Goal: Information Seeking & Learning: Understand process/instructions

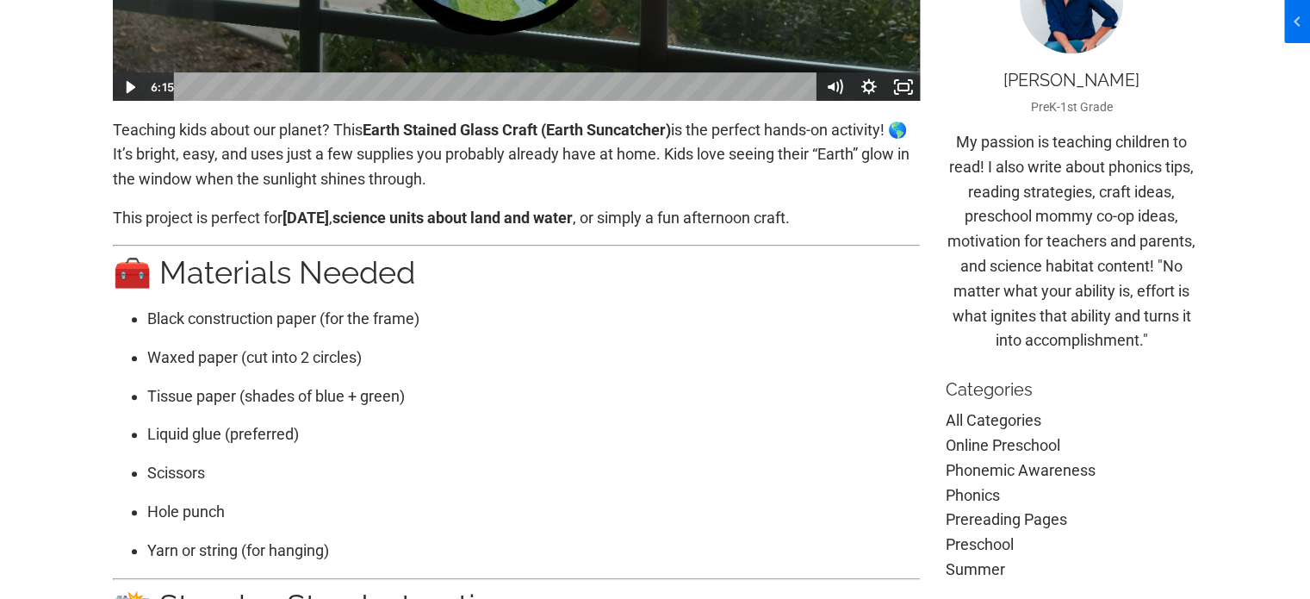
scroll to position [603, 0]
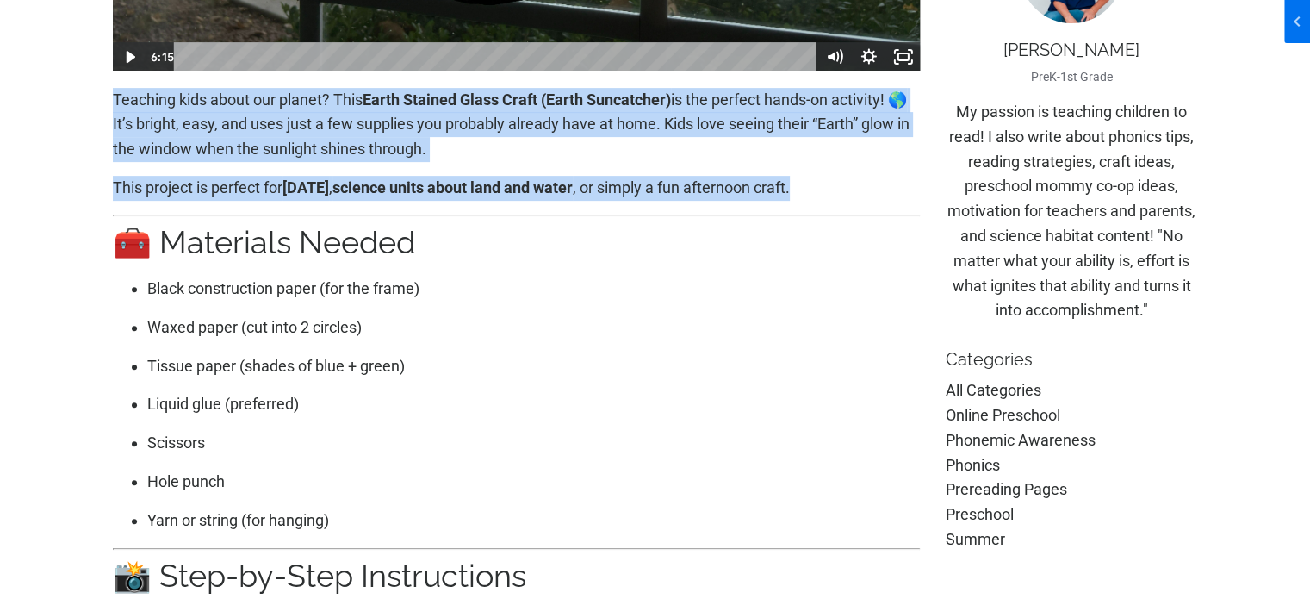
drag, startPoint x: 96, startPoint y: 103, endPoint x: 849, endPoint y: 213, distance: 760.9
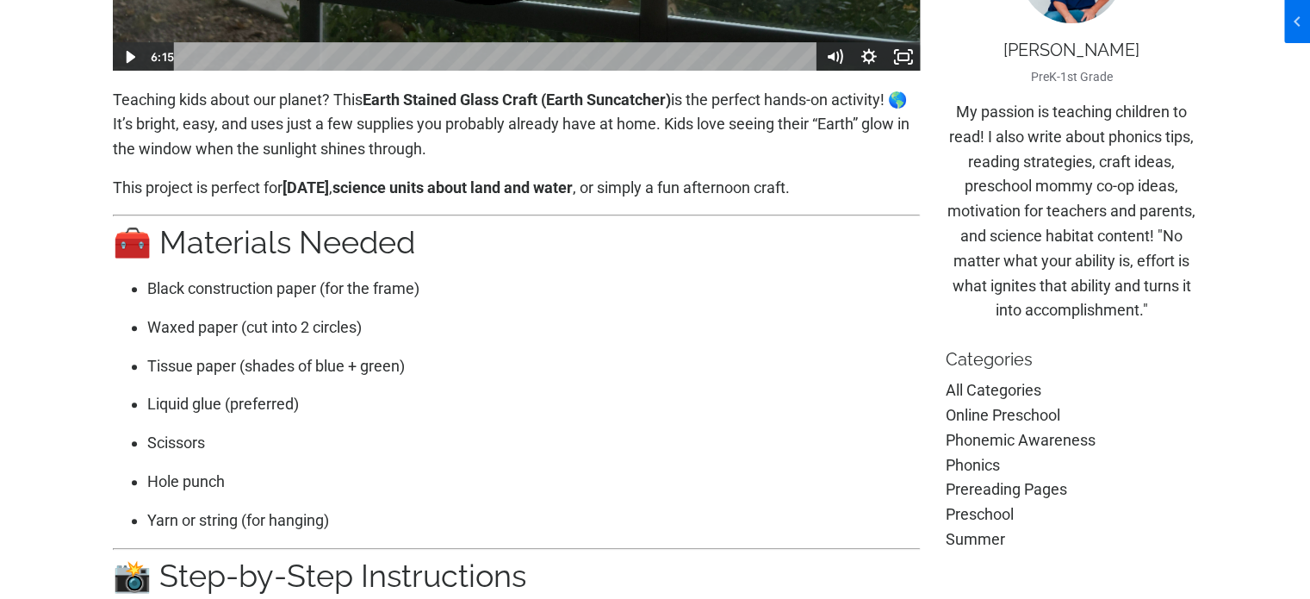
click at [742, 261] on h2 "🧰 Materials Needed" at bounding box center [517, 242] width 808 height 37
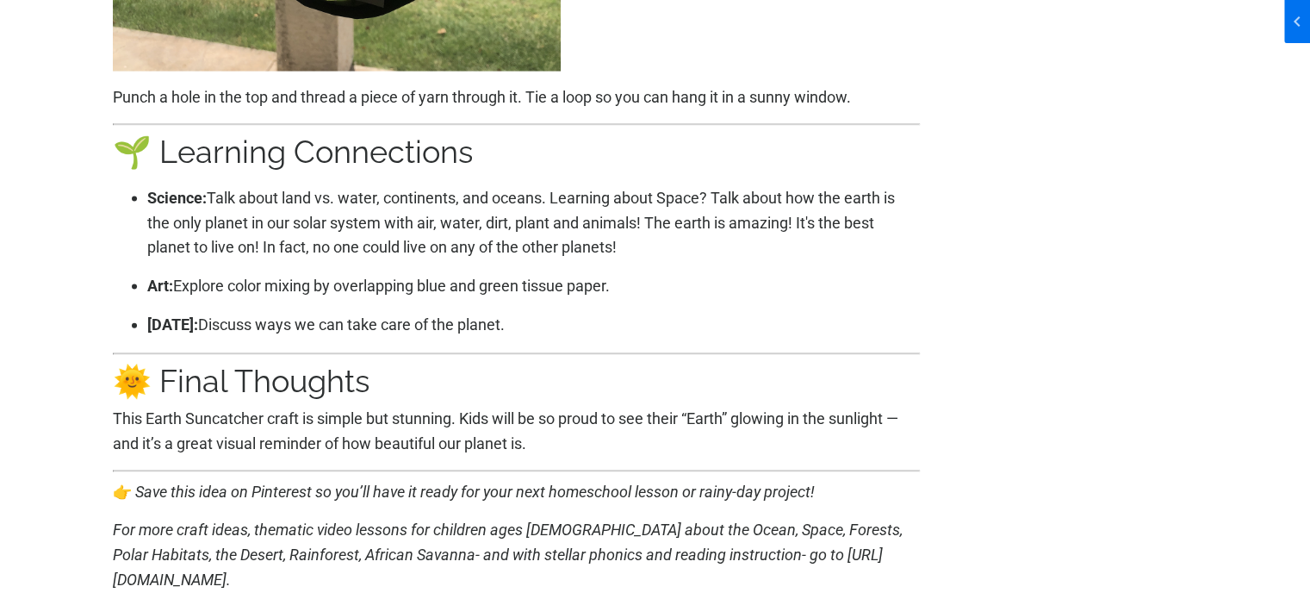
scroll to position [3877, 0]
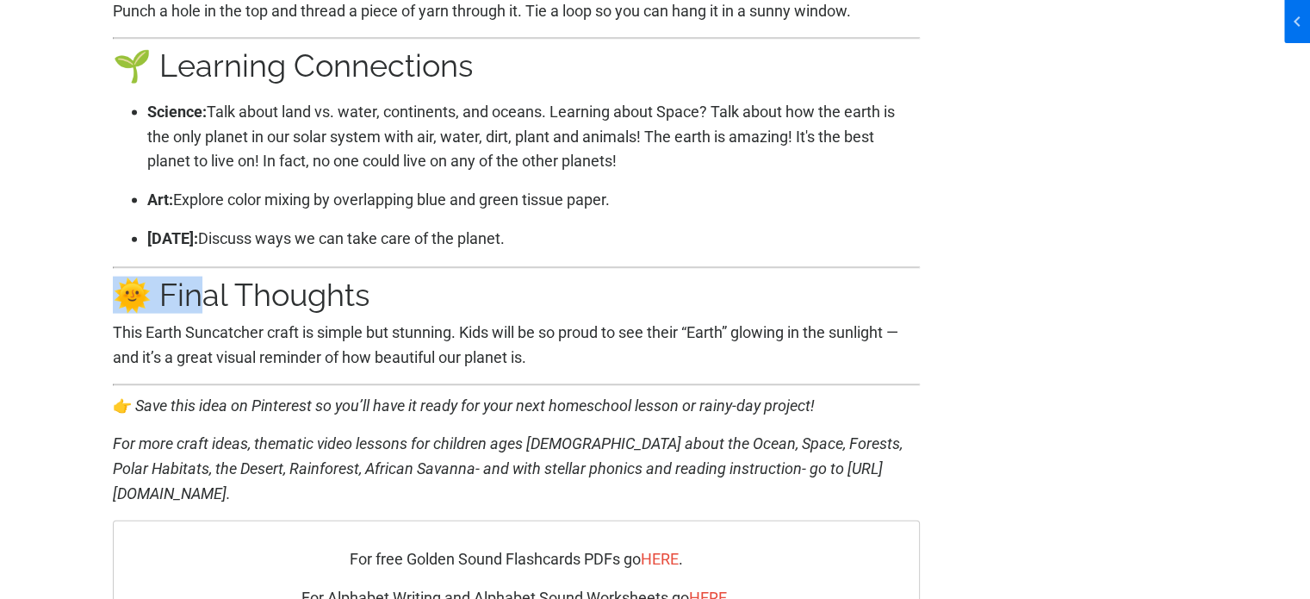
drag, startPoint x: 47, startPoint y: 312, endPoint x: 201, endPoint y: 314, distance: 153.4
drag, startPoint x: 600, startPoint y: 495, endPoint x: 658, endPoint y: 495, distance: 58.6
click at [600, 495] on em "For more craft ideas, thematic video lessons for children ages [DEMOGRAPHIC_DAT…" at bounding box center [508, 468] width 790 height 68
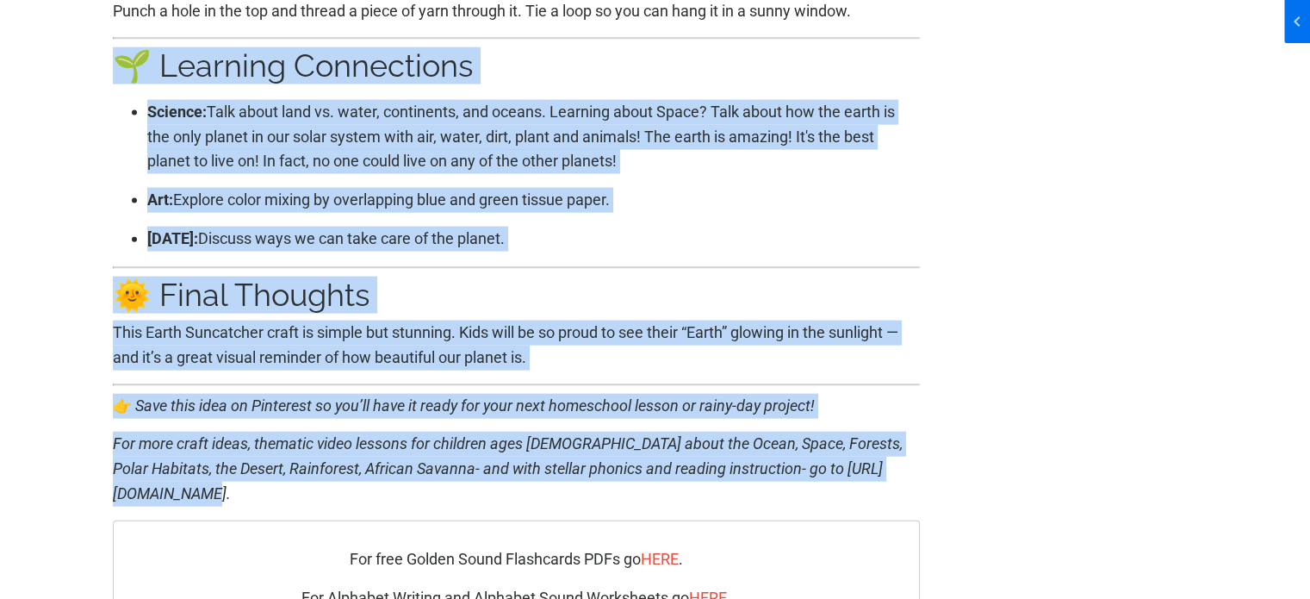
drag, startPoint x: 762, startPoint y: 520, endPoint x: 17, endPoint y: 88, distance: 860.9
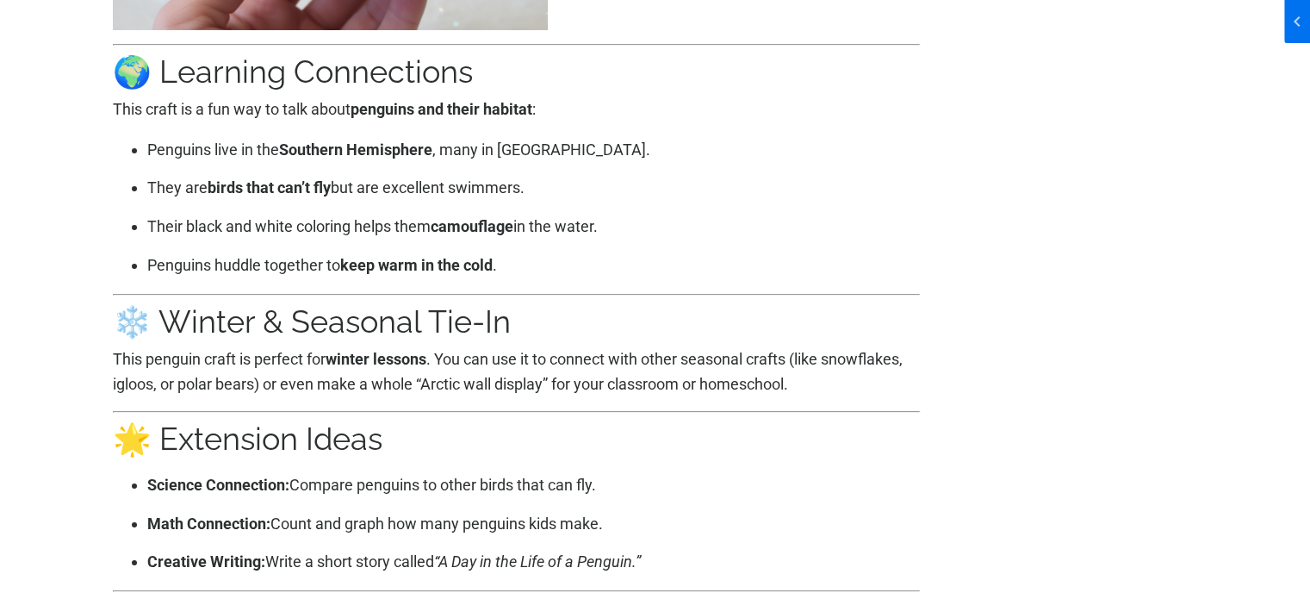
scroll to position [6296, 0]
